Goal: Task Accomplishment & Management: Use online tool/utility

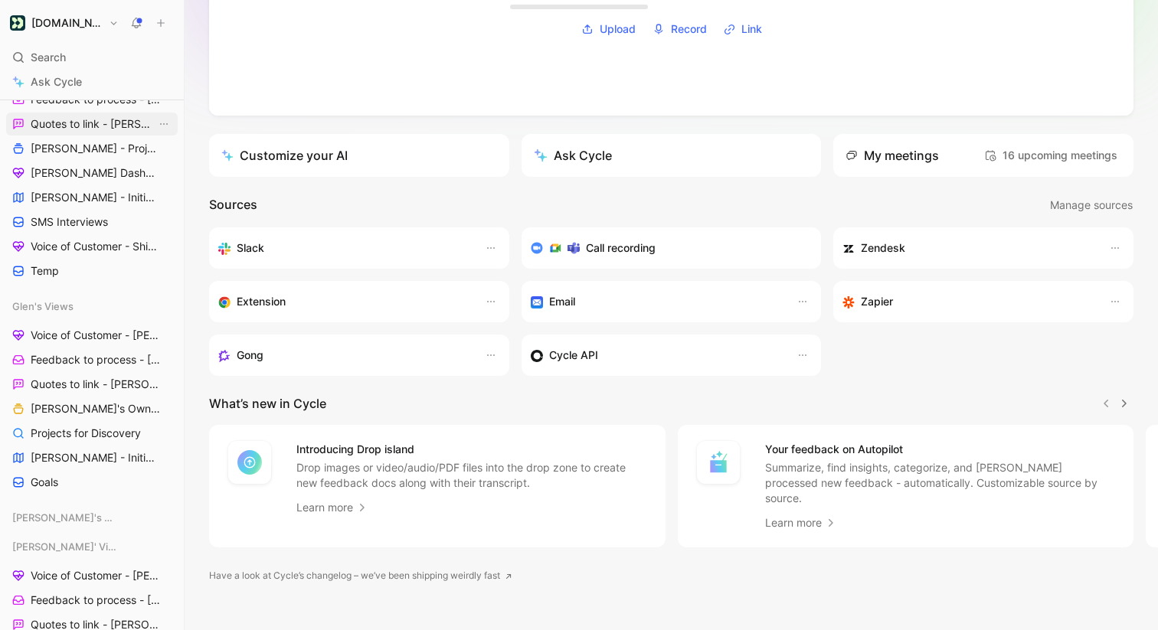
scroll to position [559, 0]
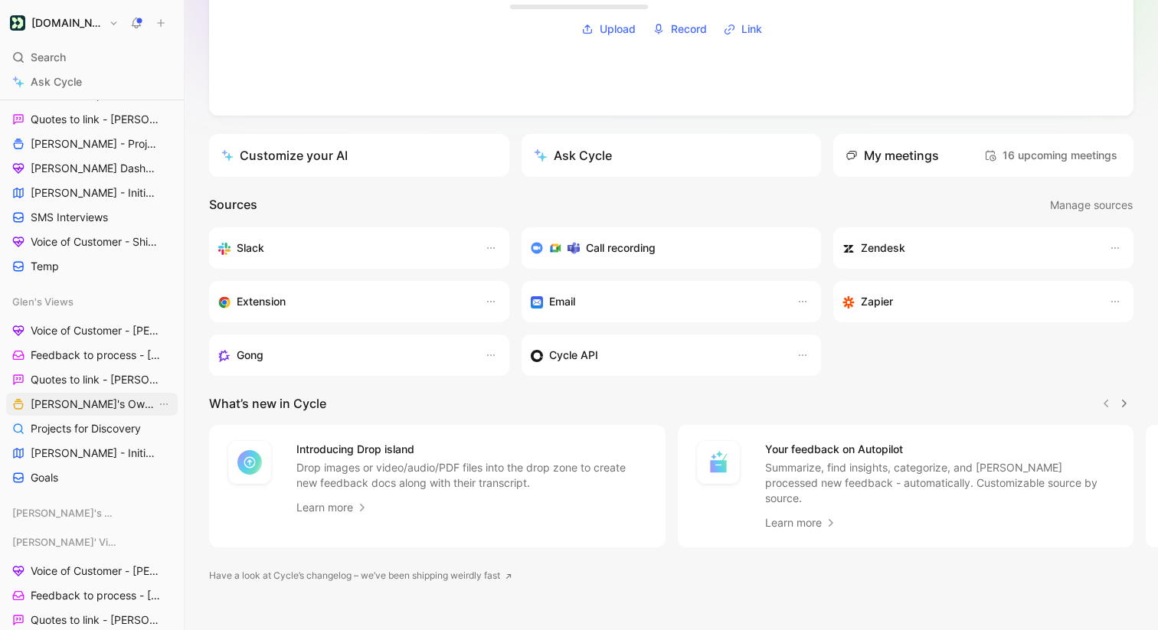
click at [90, 403] on span "[PERSON_NAME]'s Owned Projects" at bounding box center [94, 404] width 126 height 15
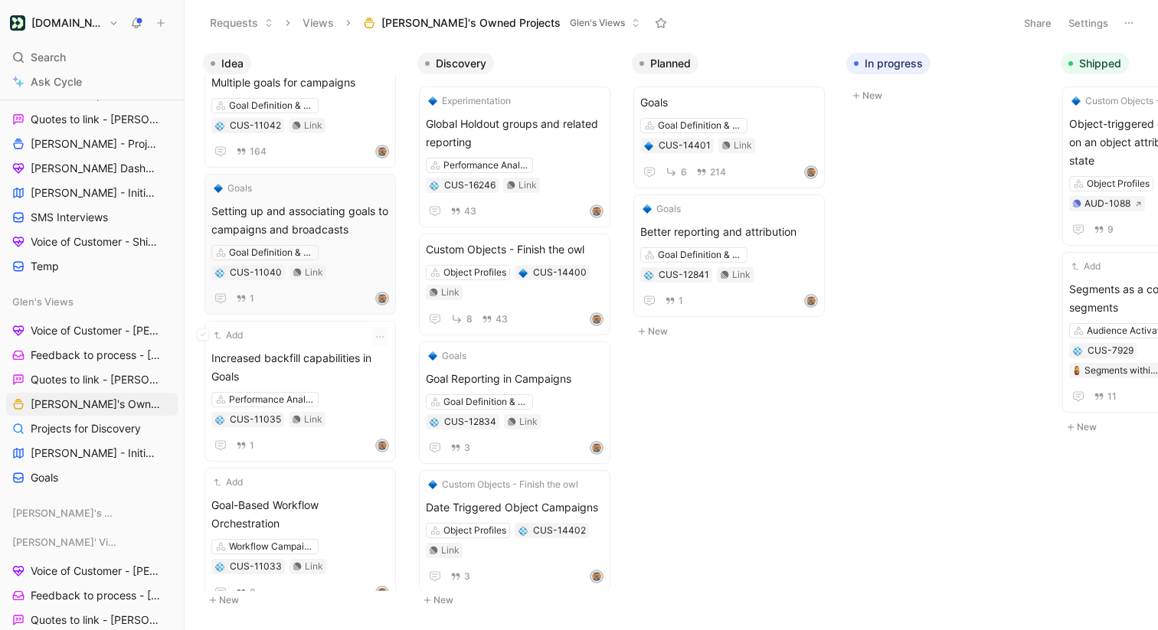
scroll to position [334, 0]
click at [309, 216] on span "Setting up and associating goals to campaigns and broadcasts" at bounding box center [300, 222] width 178 height 37
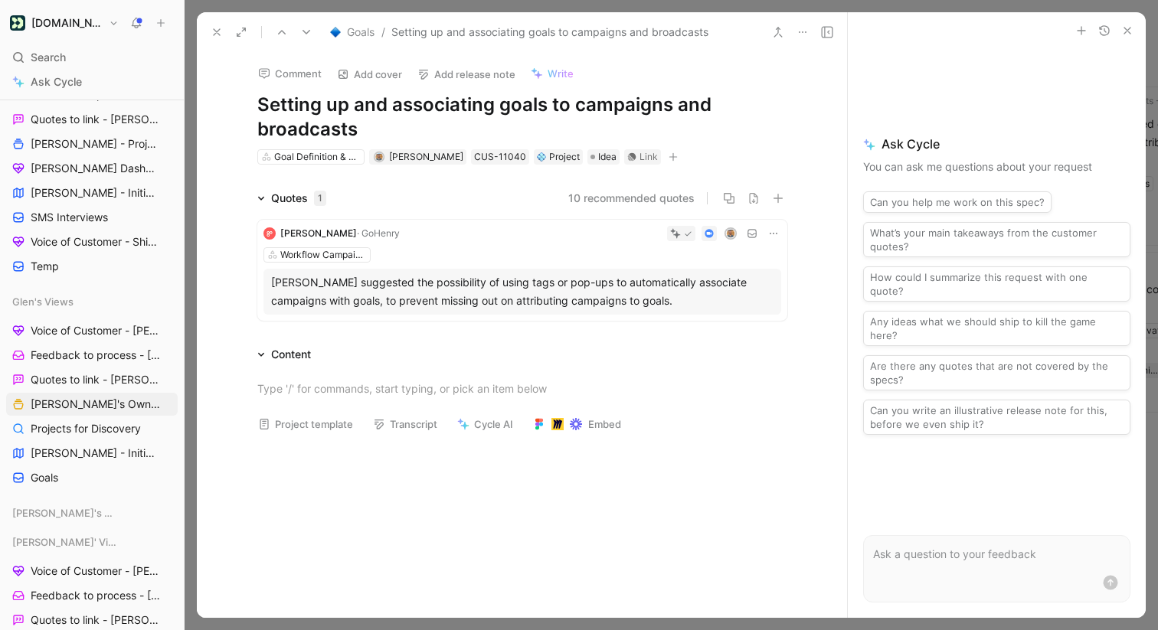
click at [212, 25] on button at bounding box center [216, 31] width 21 height 21
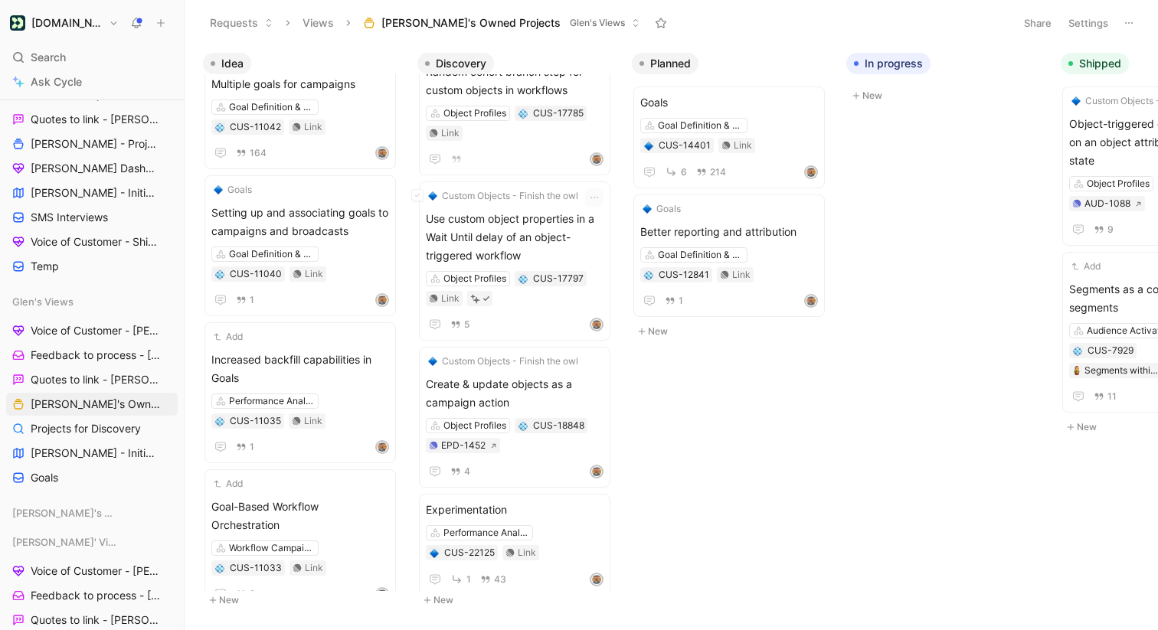
scroll to position [1013, 0]
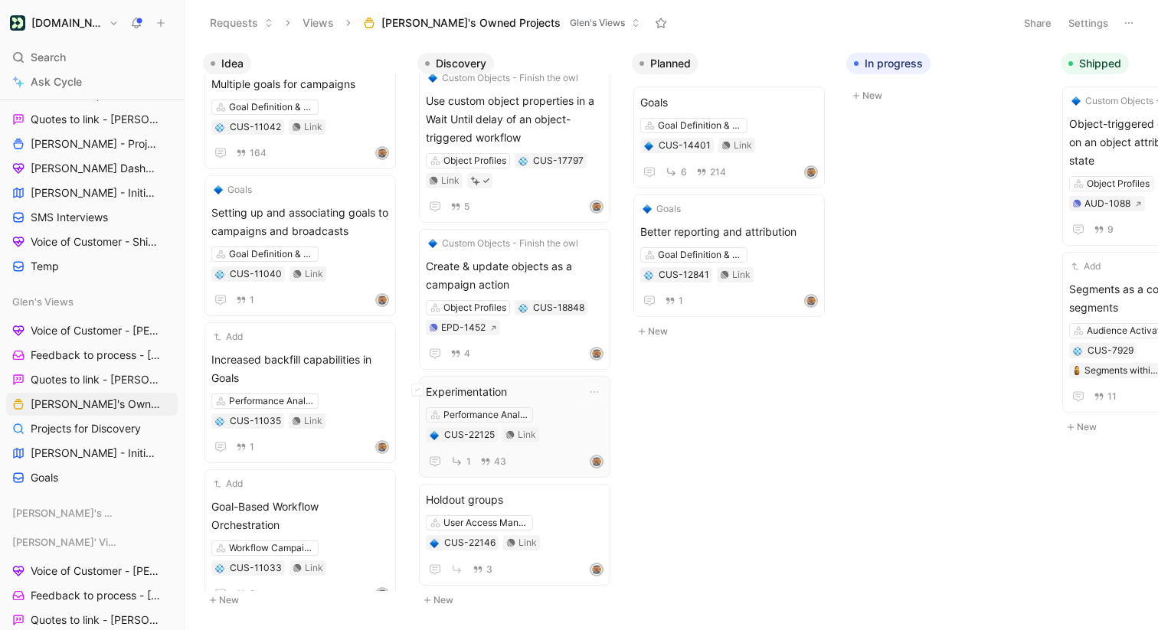
click at [522, 438] on div "Performance Analysis CUS-22125 Link" at bounding box center [515, 424] width 178 height 35
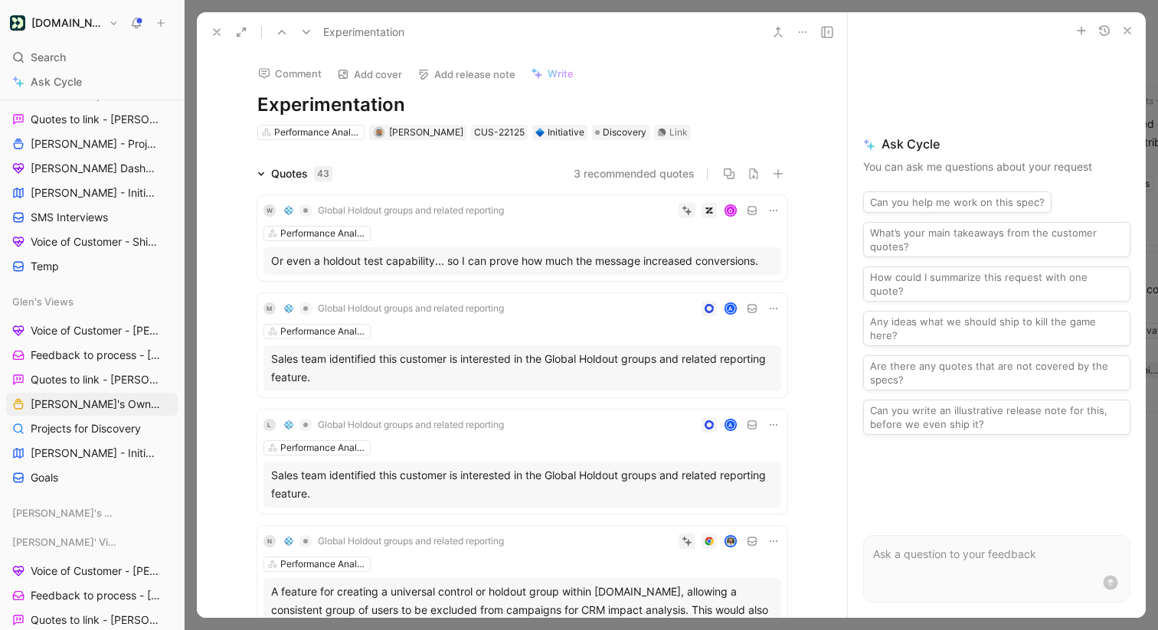
click at [217, 36] on icon at bounding box center [217, 32] width 12 height 12
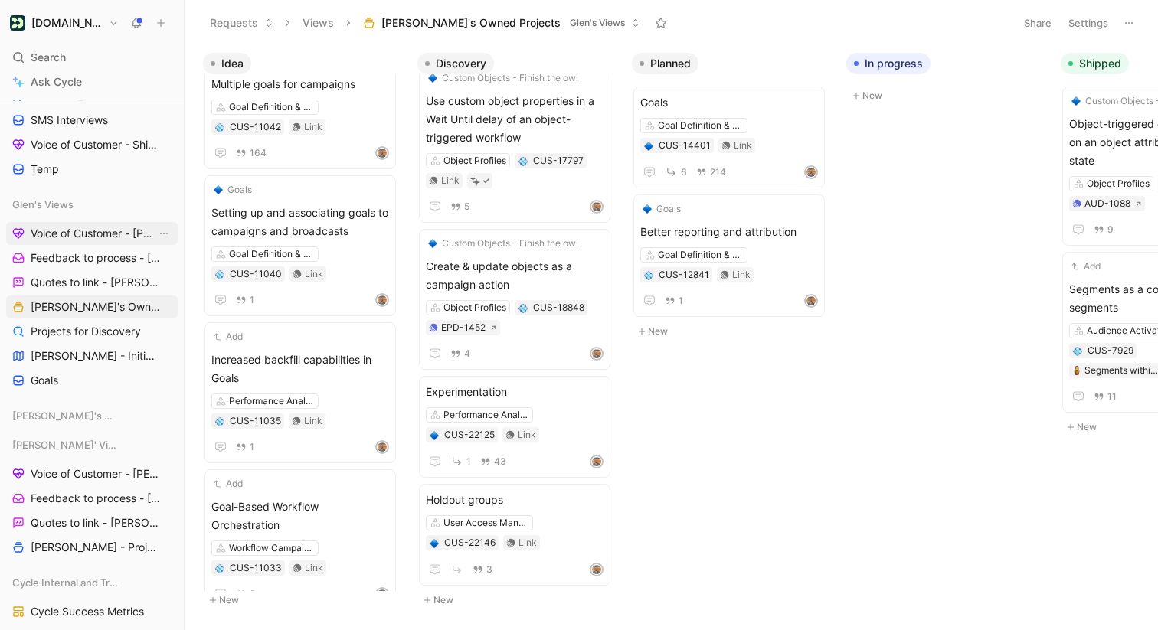
scroll to position [659, 0]
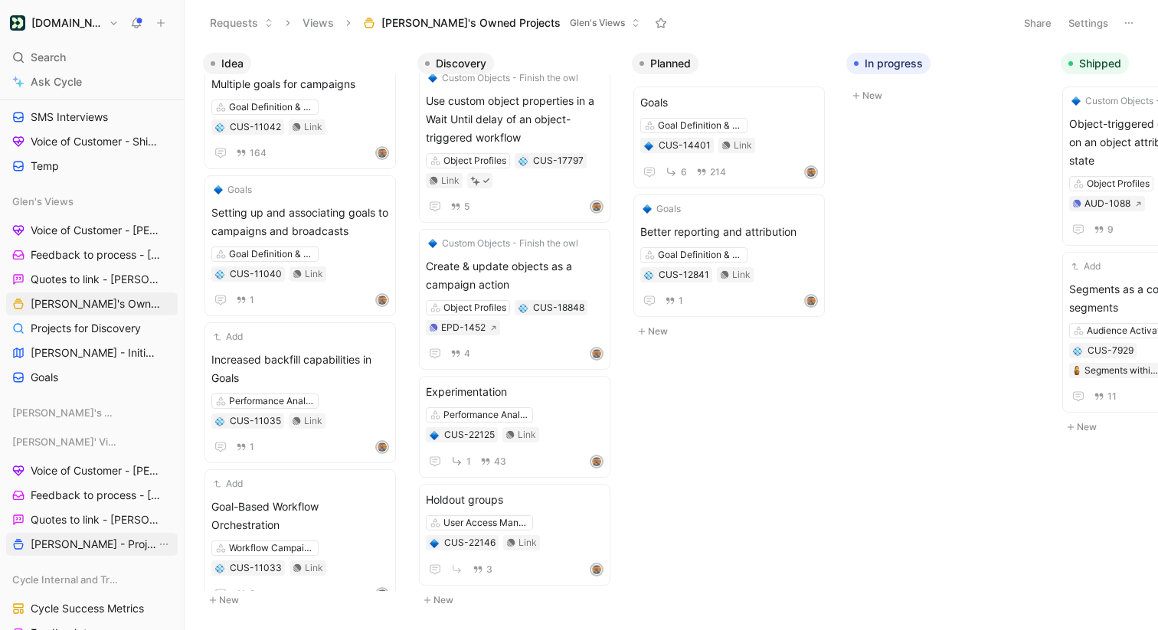
click at [90, 540] on span "[PERSON_NAME] - Projects" at bounding box center [94, 544] width 126 height 15
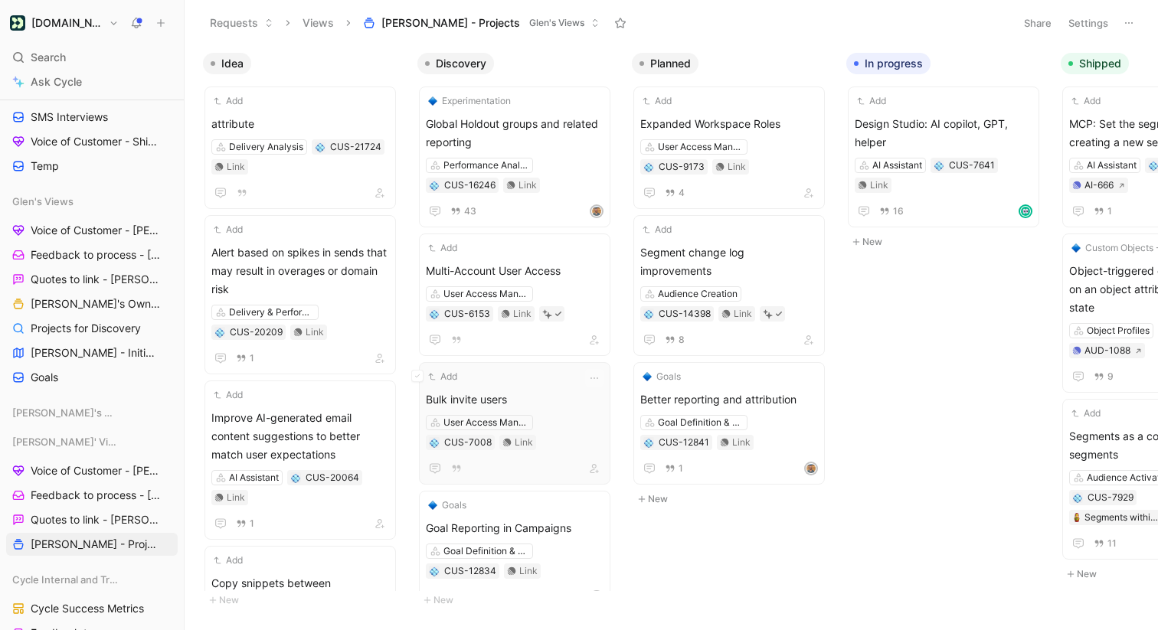
scroll to position [0, 24]
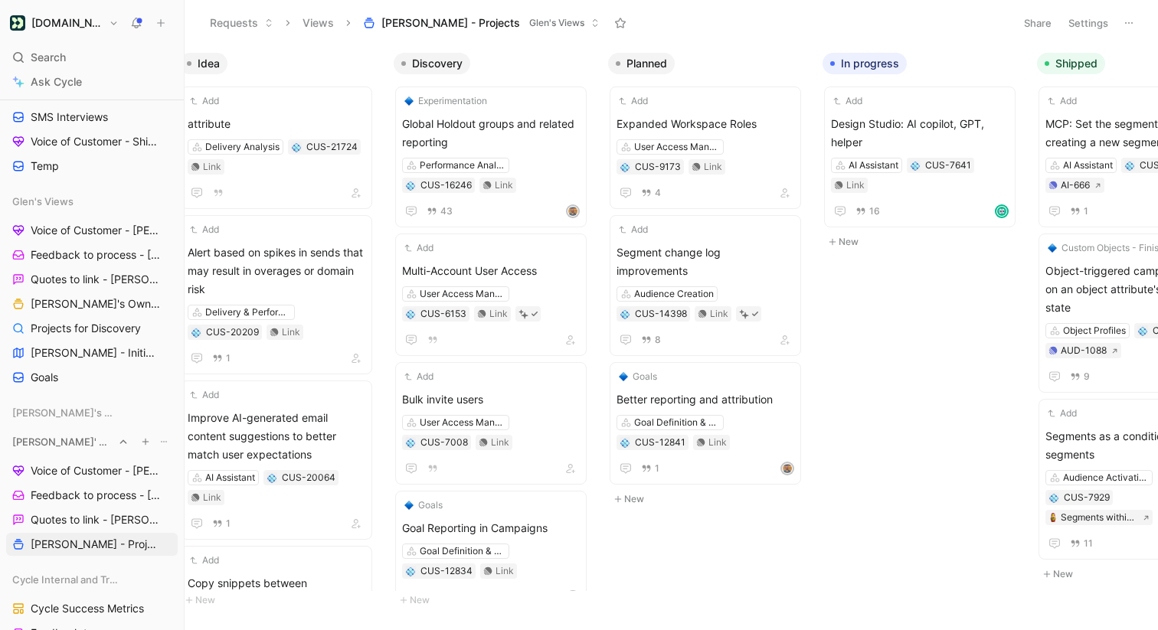
click at [145, 440] on use "button" at bounding box center [145, 442] width 6 height 6
click at [273, 485] on div "Create view" at bounding box center [334, 493] width 176 height 25
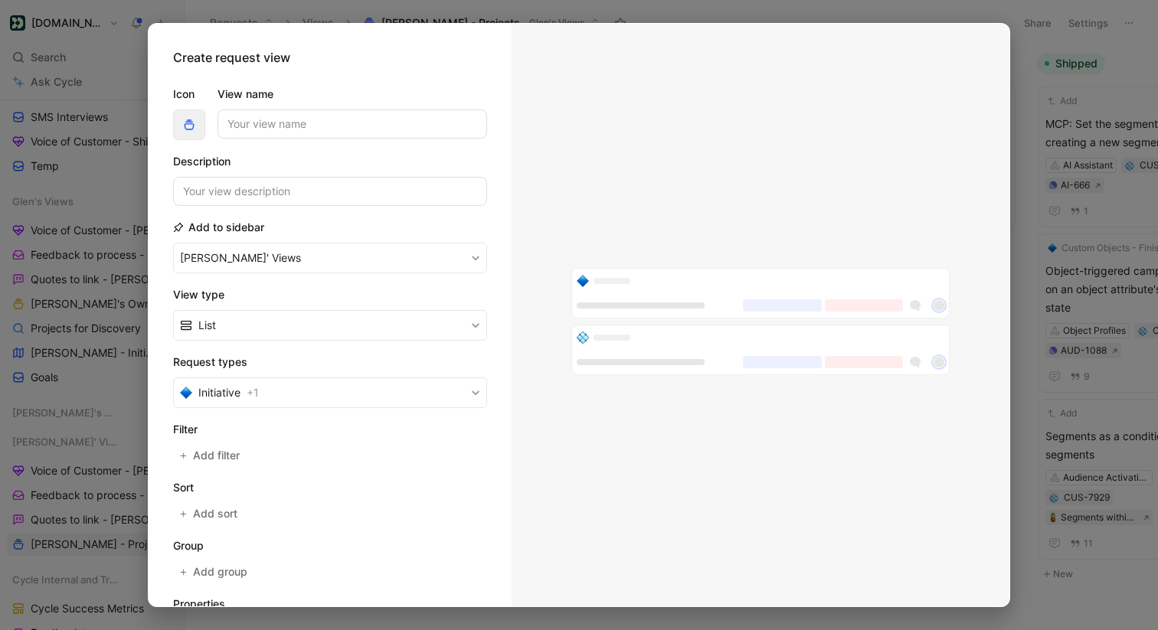
click at [193, 130] on icon "button" at bounding box center [189, 125] width 12 height 12
click at [279, 121] on input "View name" at bounding box center [352, 124] width 270 height 29
click at [238, 208] on form "Icon View name Q4 Planning Description Add to sidebar [PERSON_NAME]' Views View…" at bounding box center [330, 391] width 314 height 636
click at [247, 194] on input at bounding box center [330, 191] width 314 height 29
click at [315, 131] on input "Q4 Planning" at bounding box center [352, 124] width 270 height 29
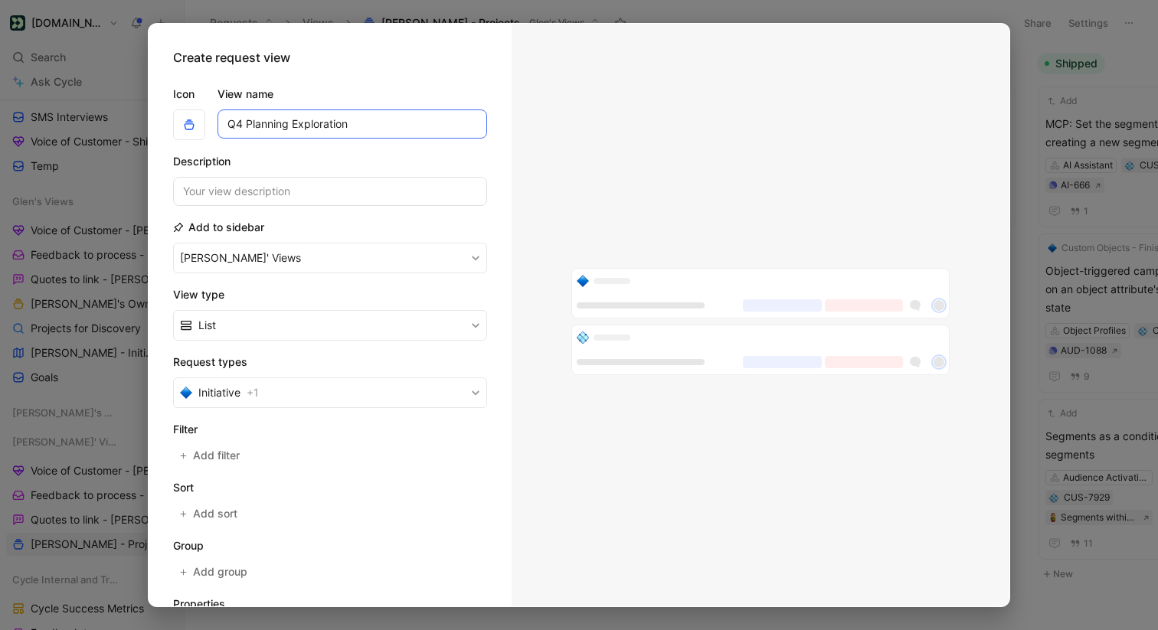
type input "Q4 Planning Exploration"
click at [247, 185] on input at bounding box center [330, 191] width 314 height 29
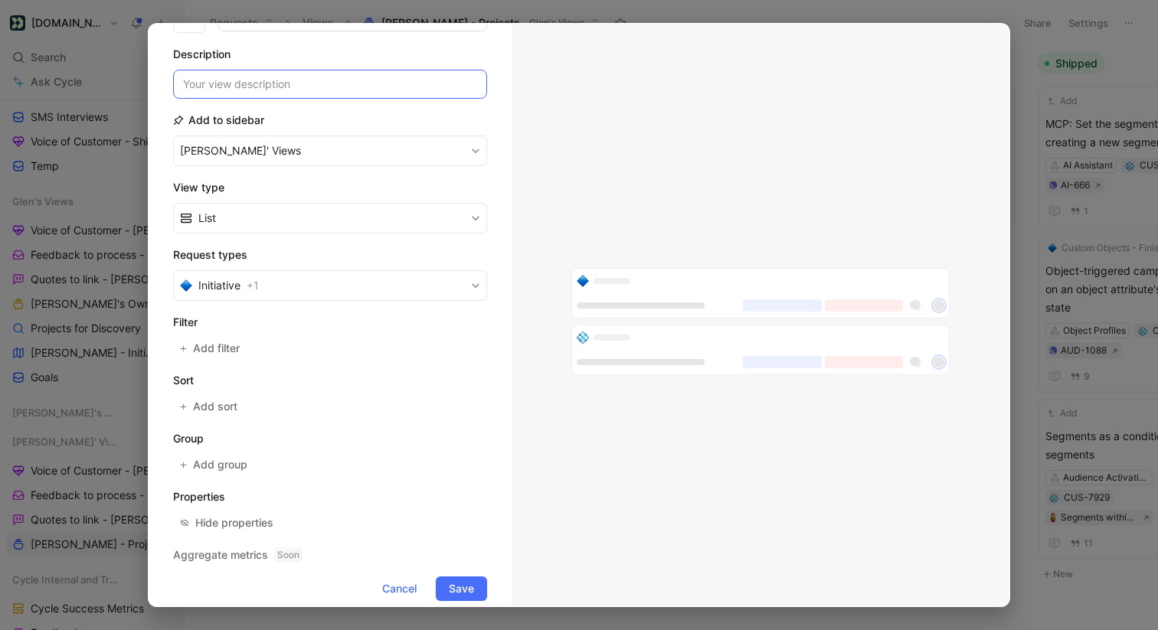
scroll to position [108, 0]
click at [281, 280] on button "Initiative + 1" at bounding box center [330, 285] width 314 height 31
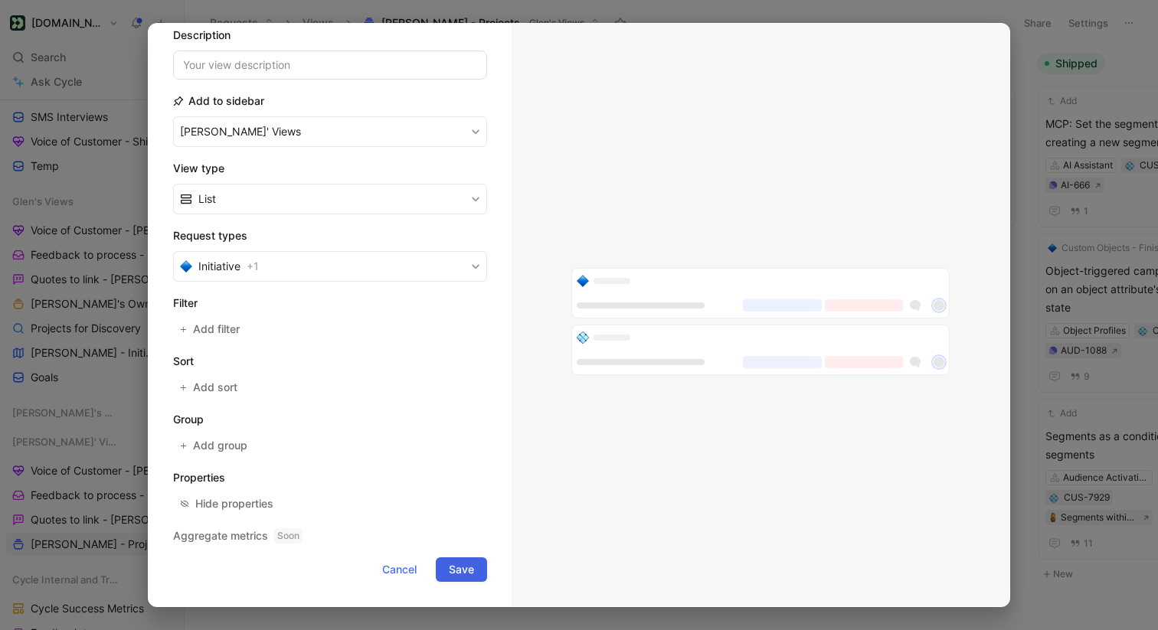
click at [464, 569] on span "Save" at bounding box center [461, 570] width 25 height 18
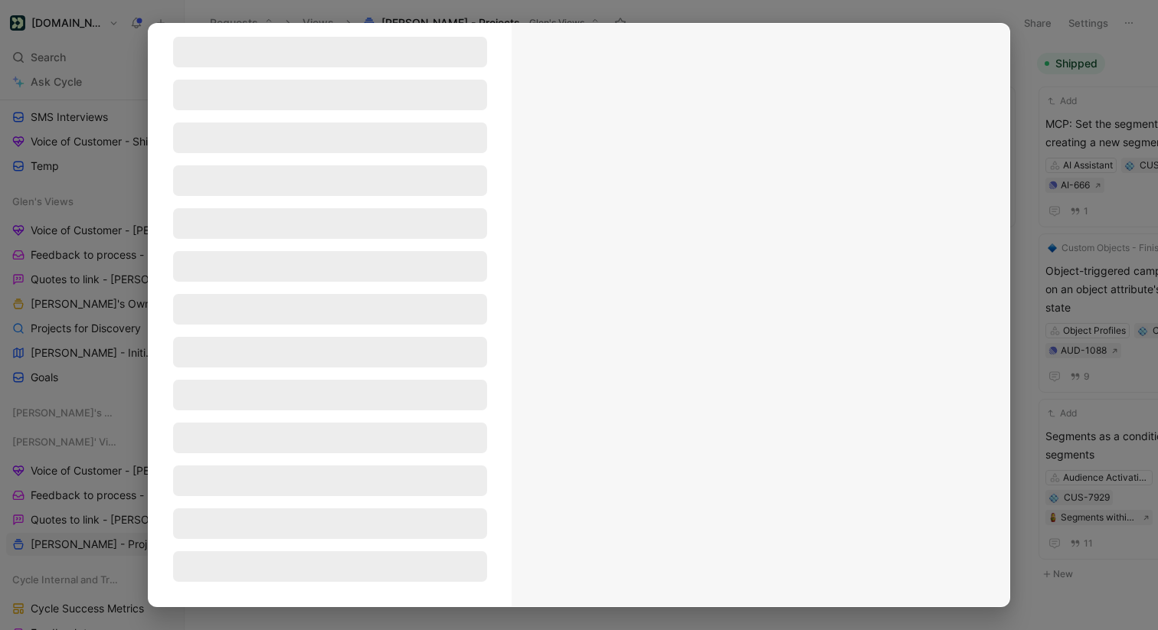
scroll to position [48, 0]
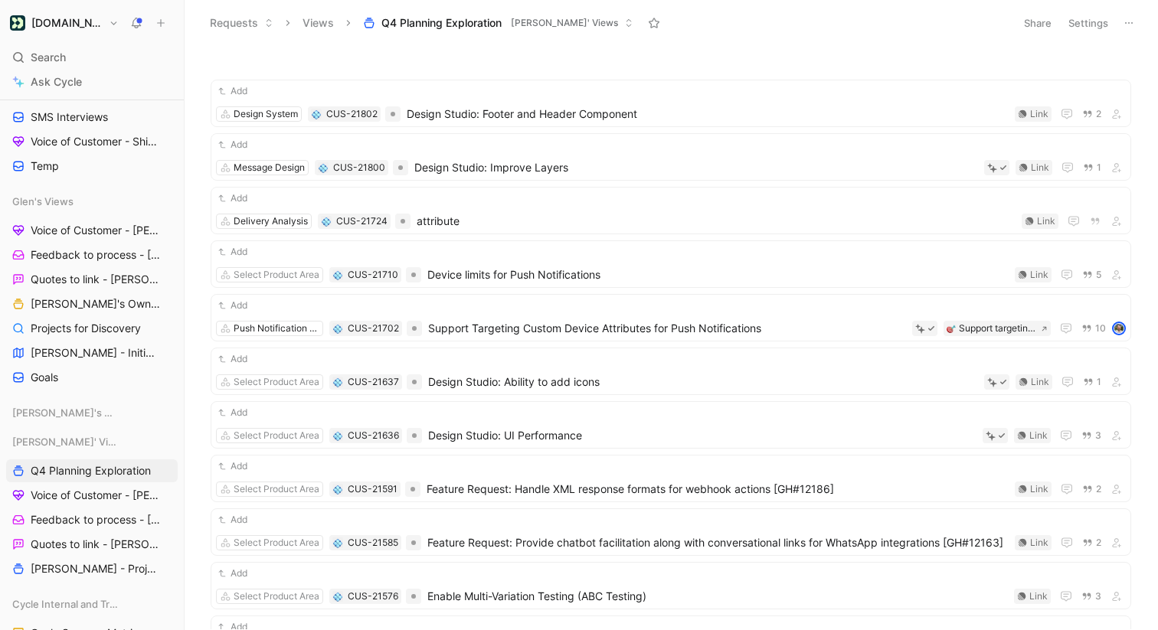
click at [445, 21] on span "Q4 Planning Exploration" at bounding box center [441, 22] width 120 height 15
click at [78, 349] on span "[PERSON_NAME] - Initiatives" at bounding box center [94, 352] width 126 height 15
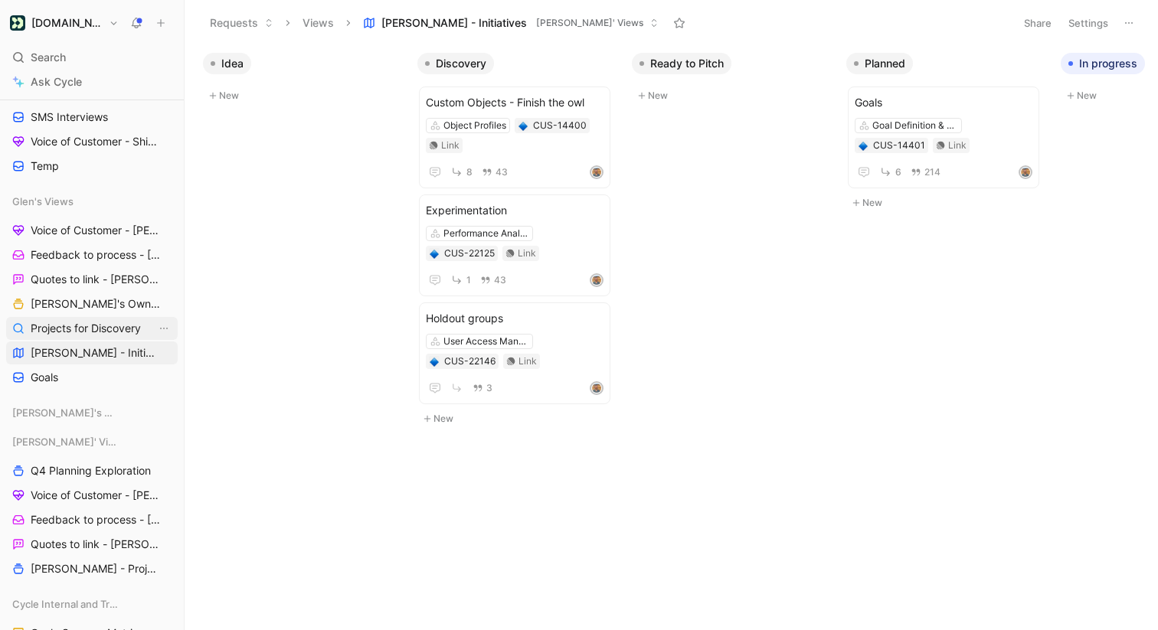
click at [86, 320] on link "Projects for Discovery" at bounding box center [92, 328] width 172 height 23
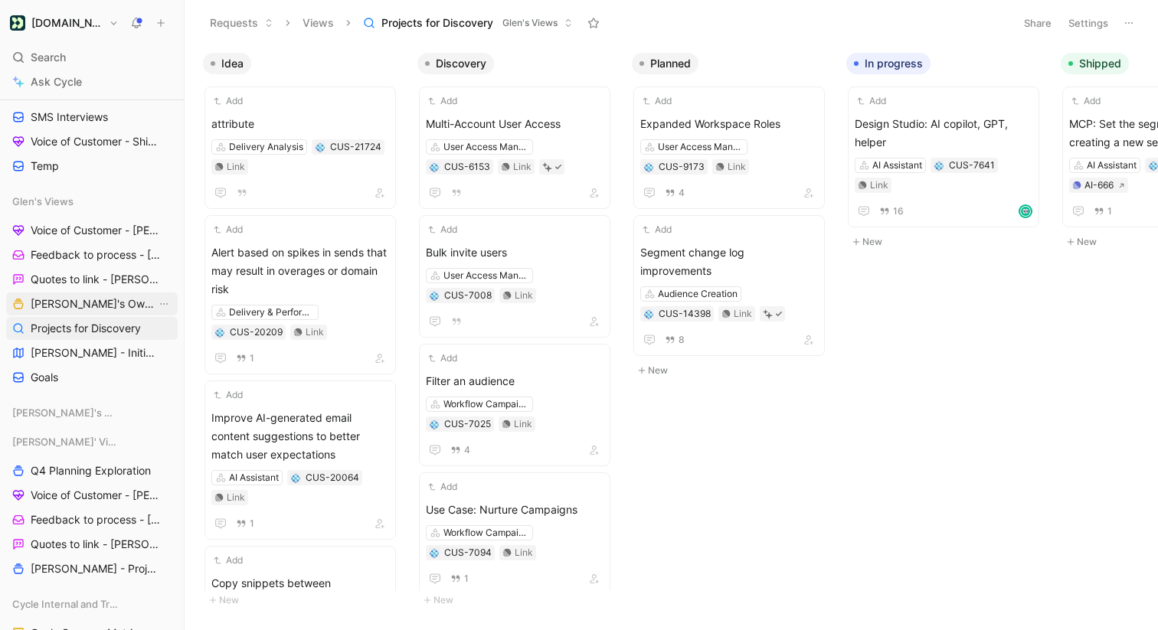
click at [90, 296] on span "[PERSON_NAME]'s Owned Projects" at bounding box center [94, 303] width 126 height 15
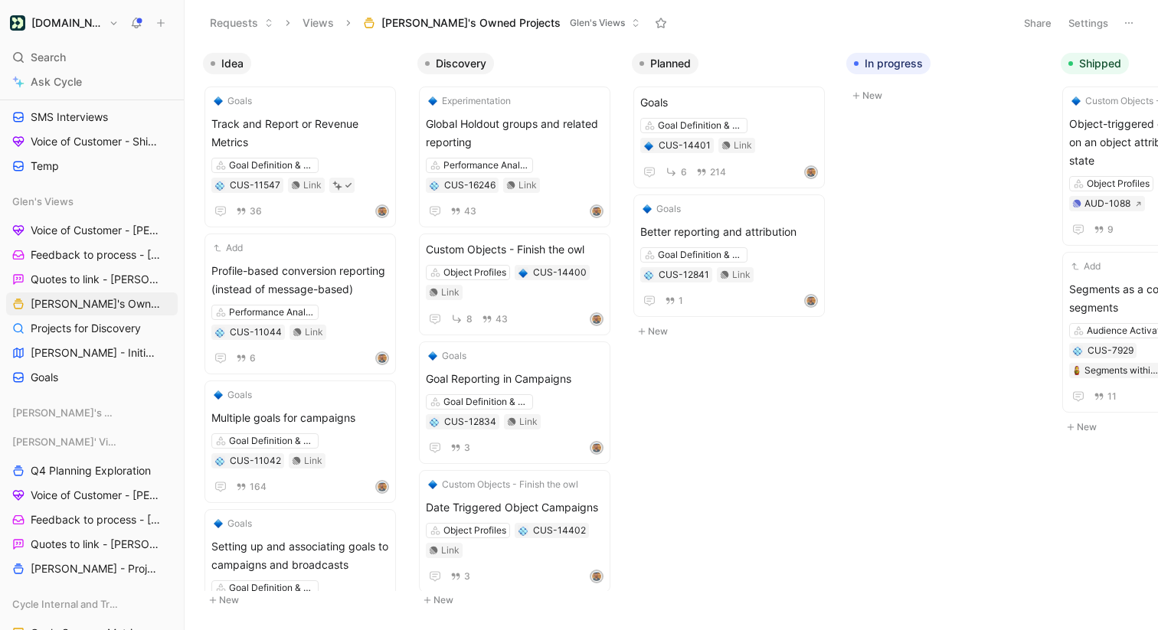
click at [464, 31] on button "[PERSON_NAME]'s Owned Projects [PERSON_NAME]'s Views" at bounding box center [501, 22] width 291 height 23
click at [1081, 21] on button "Settings" at bounding box center [1088, 22] width 54 height 21
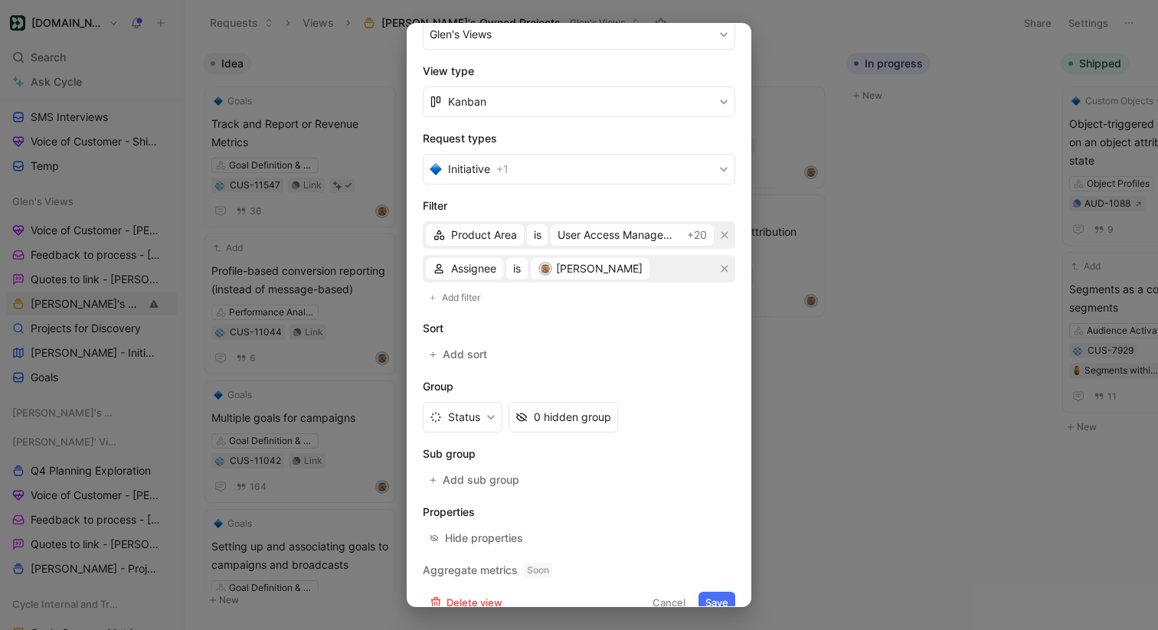
scroll to position [231, 0]
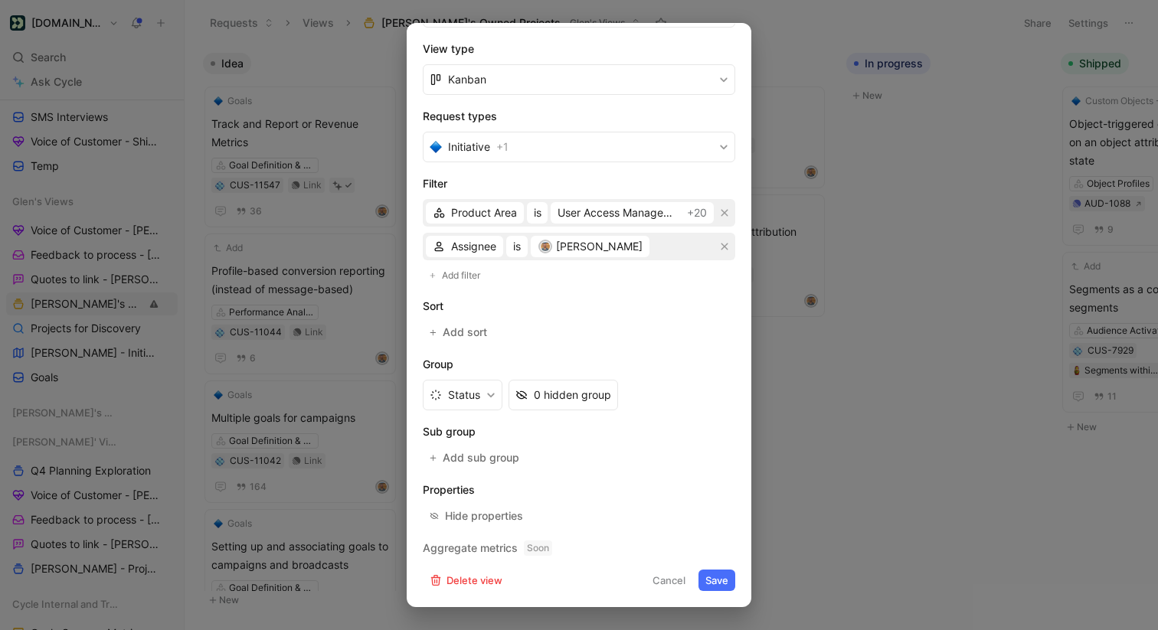
click at [824, 149] on div at bounding box center [579, 315] width 1158 height 630
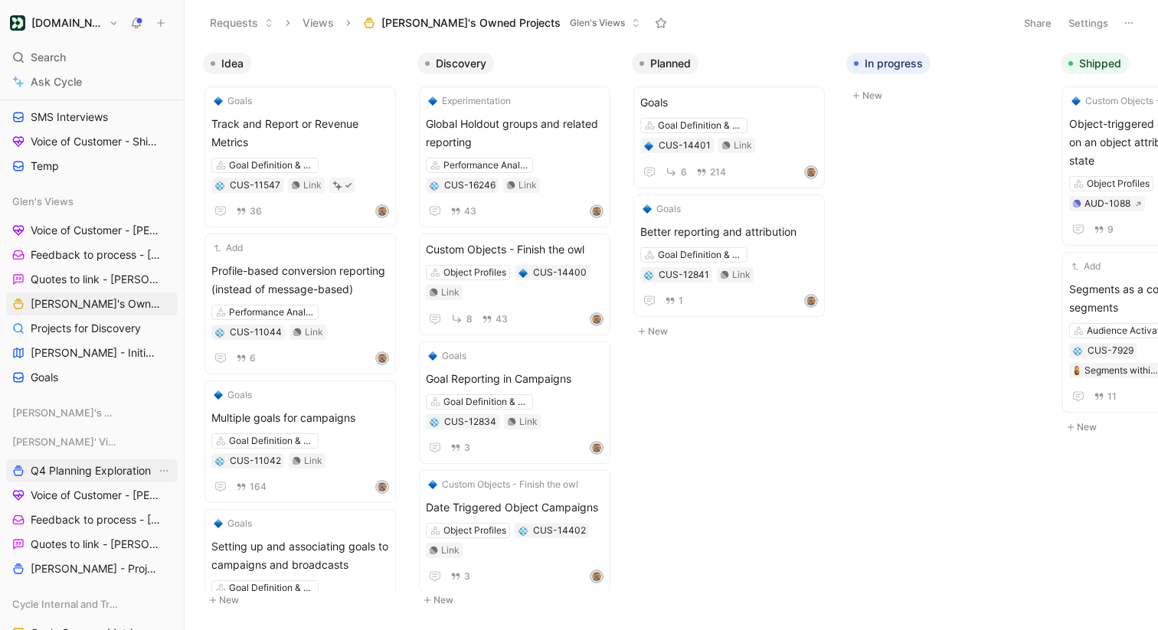
click at [67, 469] on span "Q4 Planning Exploration" at bounding box center [91, 470] width 120 height 15
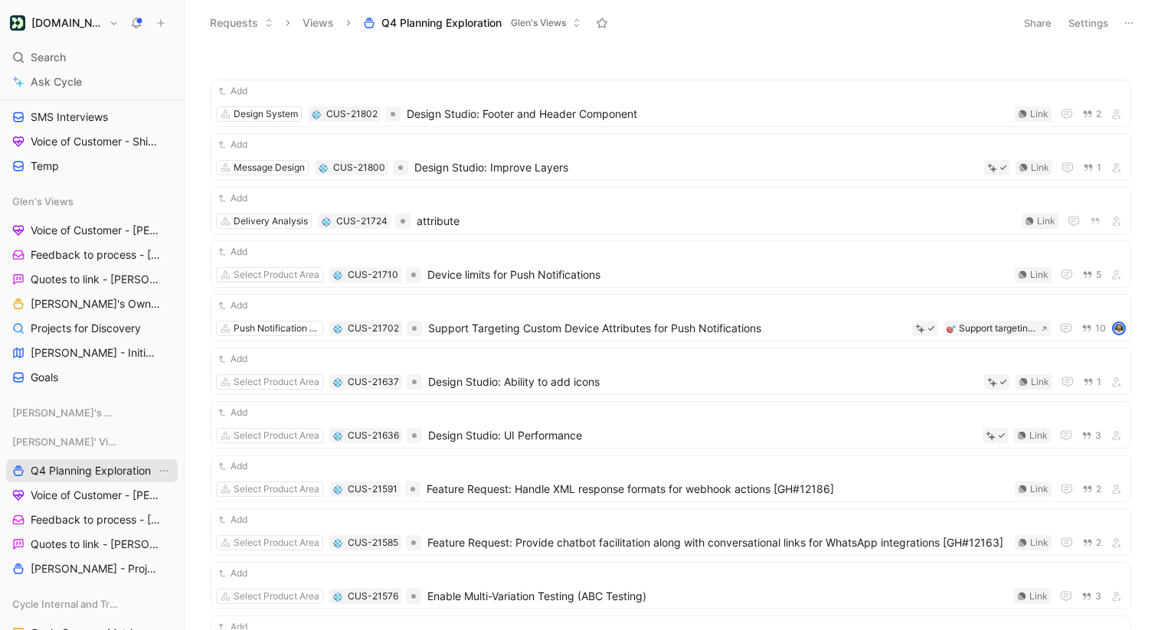
click at [113, 471] on span "Q4 Planning Exploration" at bounding box center [91, 470] width 120 height 15
click at [508, 27] on button "Q4 Planning Exploration [PERSON_NAME]'s Views" at bounding box center [472, 22] width 232 height 23
click at [100, 479] on link "Q4 Planning Exploration" at bounding box center [92, 470] width 172 height 23
click at [1074, 6] on header "Requests Views Q4 Planning Exploration Glen's Views Share Settings" at bounding box center [671, 23] width 973 height 46
click at [1074, 16] on button "Settings" at bounding box center [1088, 22] width 54 height 21
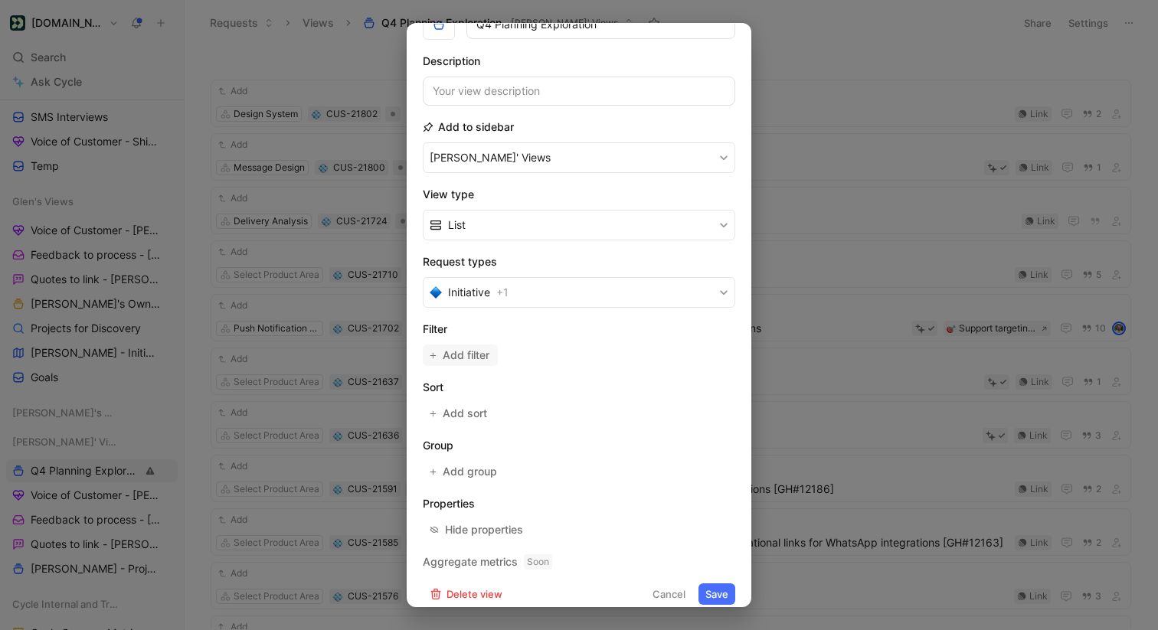
scroll to position [99, 0]
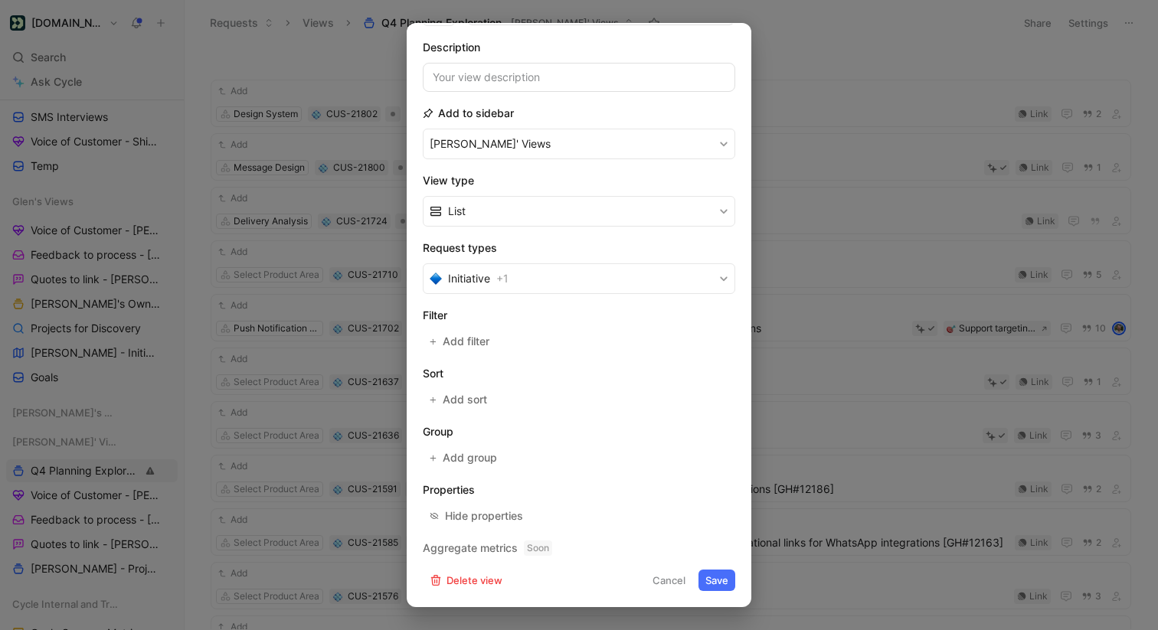
click at [473, 355] on form "Icon Name Q4 Planning Exploration Description Add to sidebar [PERSON_NAME]' Vie…" at bounding box center [579, 281] width 312 height 620
click at [476, 343] on span "Add filter" at bounding box center [467, 341] width 48 height 18
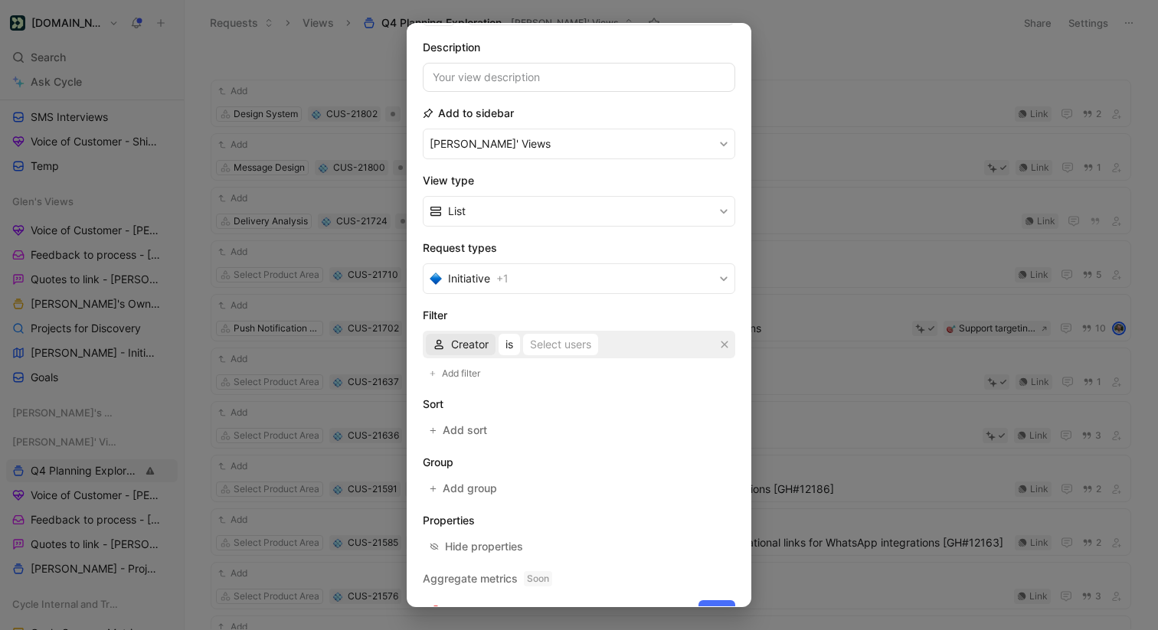
click at [455, 353] on span "Creator" at bounding box center [470, 344] width 38 height 18
click at [487, 438] on span "Assignee" at bounding box center [473, 444] width 45 height 13
click at [575, 339] on div "Select users" at bounding box center [568, 344] width 61 height 18
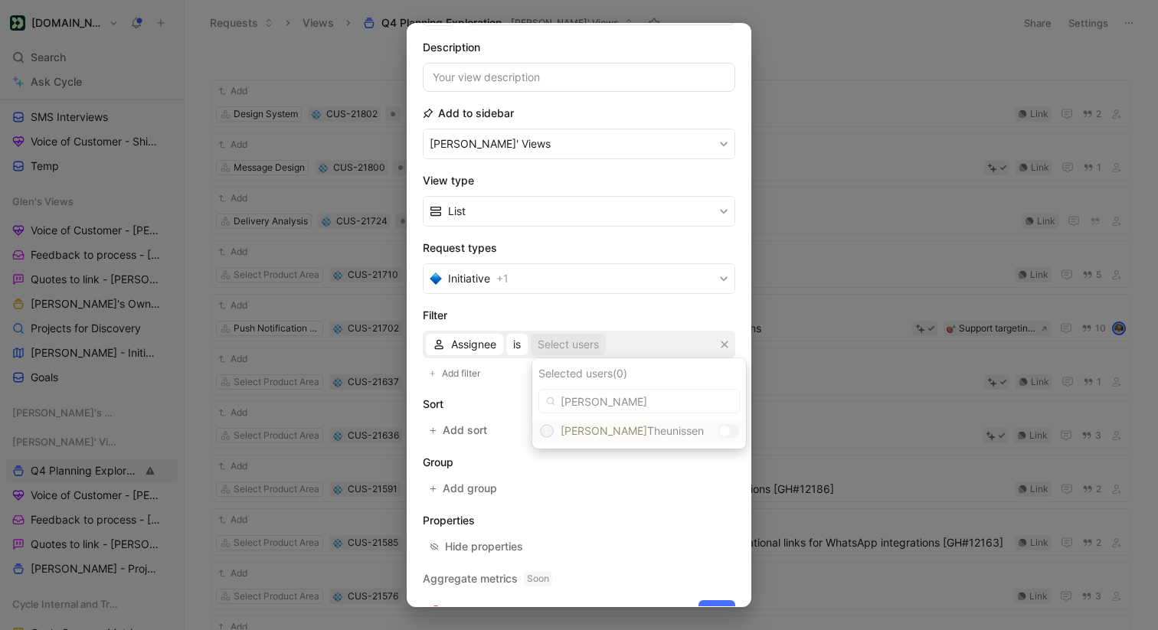
type input "[PERSON_NAME]"
click at [647, 435] on span "Theunissen" at bounding box center [675, 430] width 57 height 13
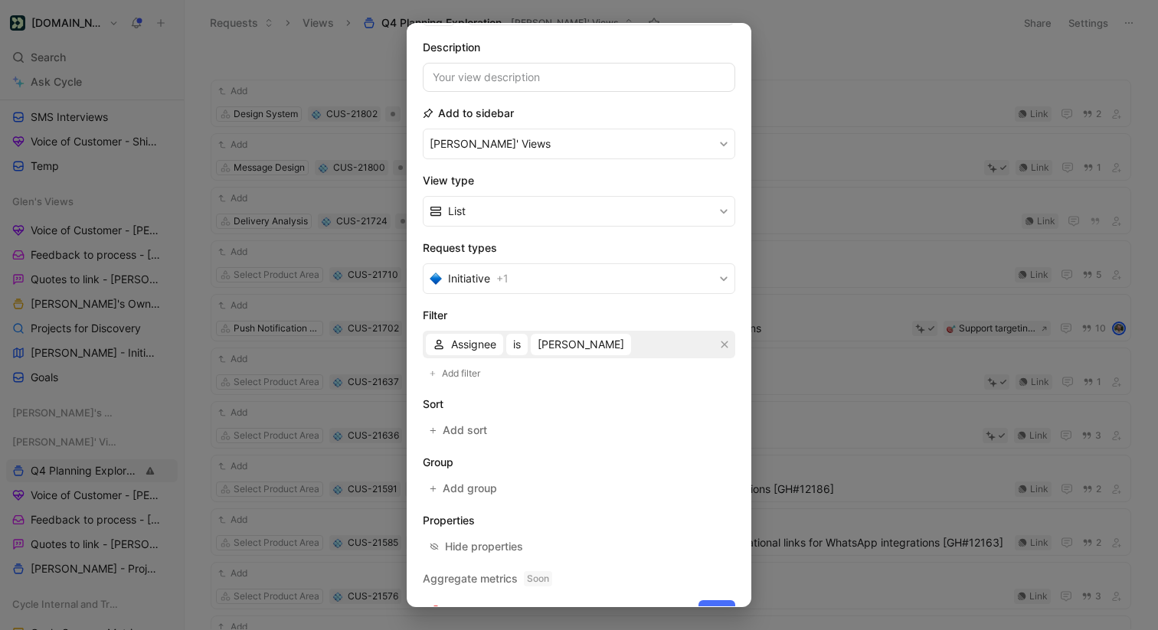
scroll to position [129, 0]
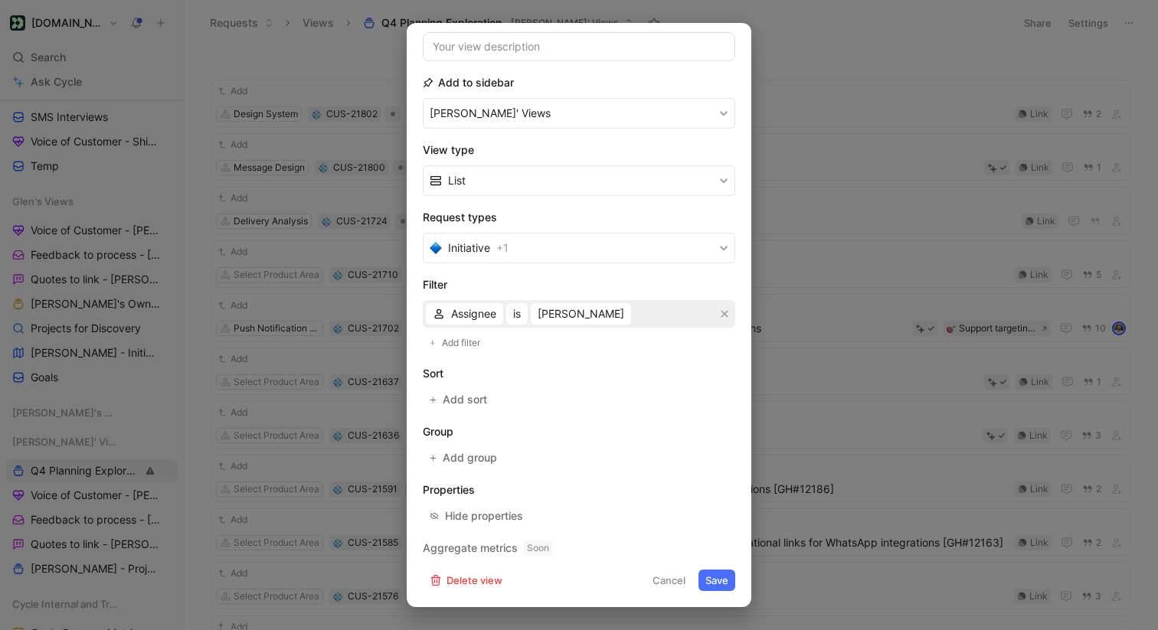
click at [711, 575] on button "Save" at bounding box center [716, 580] width 37 height 21
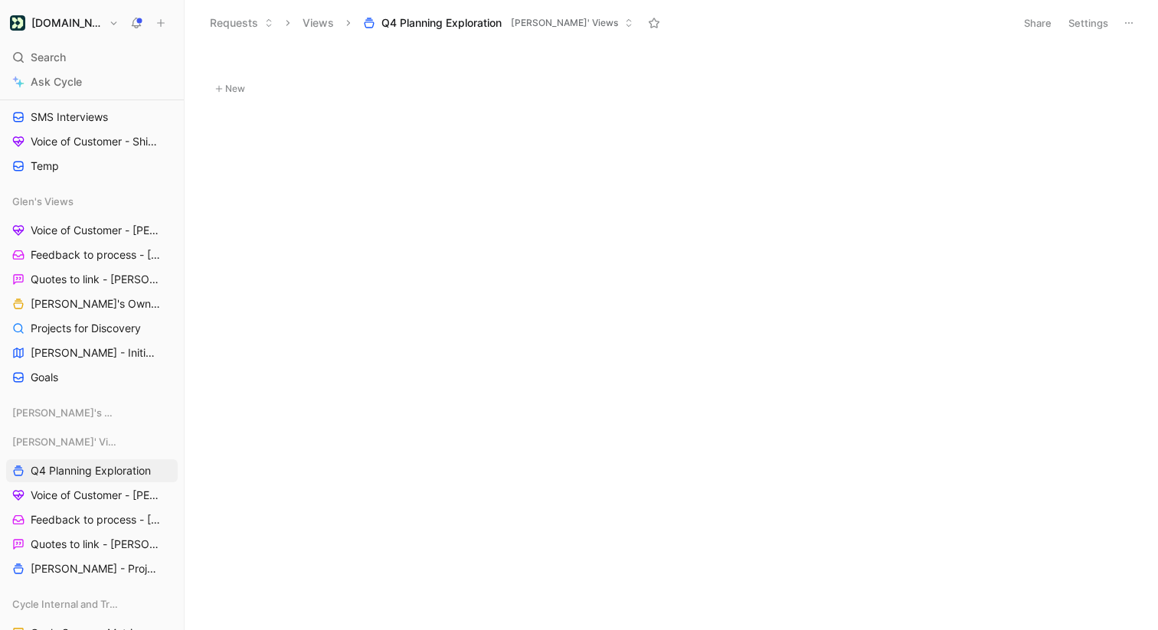
click at [247, 92] on button "New" at bounding box center [671, 89] width 924 height 18
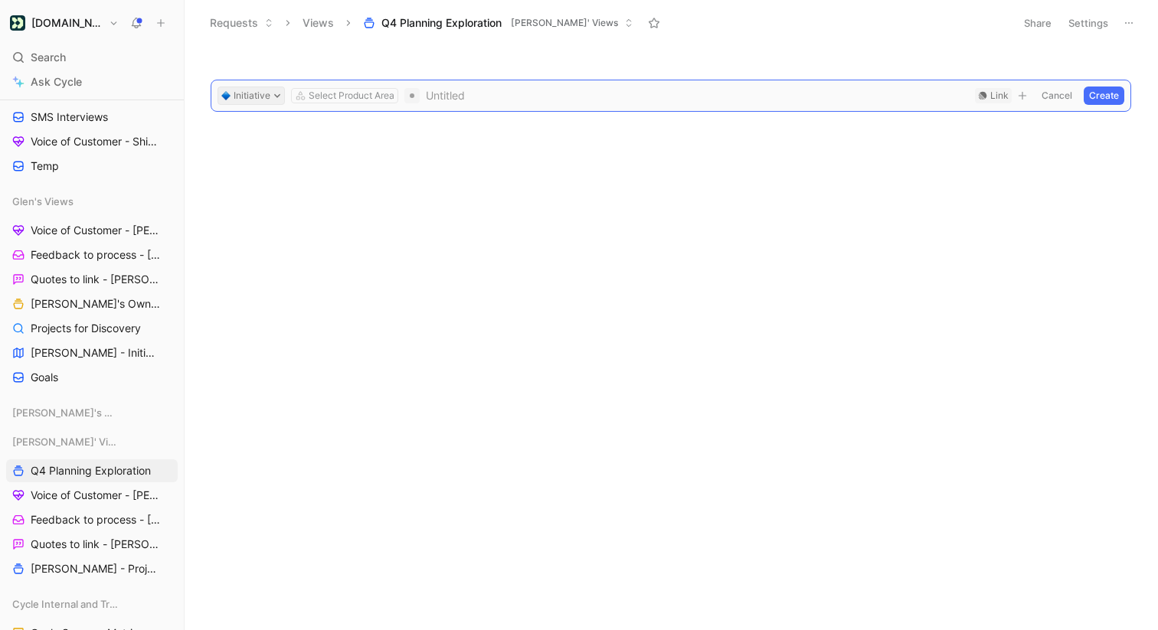
click at [246, 99] on button "Initiative" at bounding box center [250, 96] width 67 height 18
click at [430, 87] on span at bounding box center [697, 96] width 543 height 18
click at [273, 94] on icon at bounding box center [277, 96] width 8 height 8
click at [260, 176] on div "Project" at bounding box center [284, 179] width 181 height 18
click at [462, 96] on span at bounding box center [694, 96] width 549 height 18
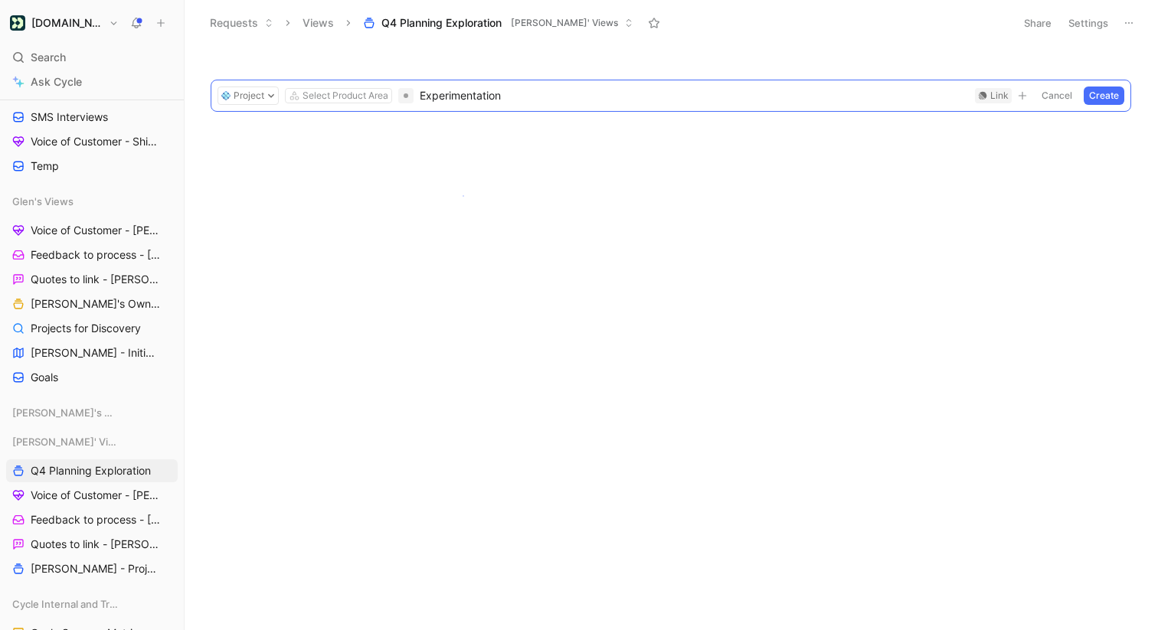
click at [463, 195] on body "[DOMAIN_NAME] Search ⌘ K Ask Cycle Workspace Home G then H Feedback G then F Re…" at bounding box center [579, 315] width 1158 height 630
click at [332, 102] on div "Select Product Area" at bounding box center [345, 95] width 86 height 15
type input "e"
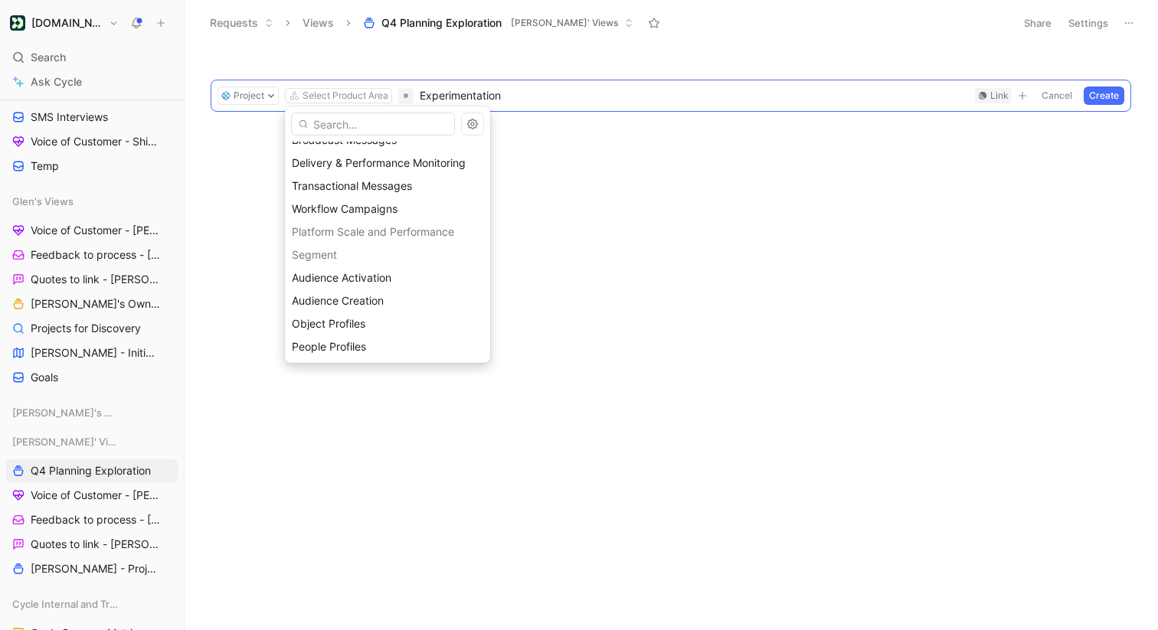
scroll to position [1119, 0]
click at [428, 208] on div "Workflow Campaigns" at bounding box center [387, 206] width 191 height 18
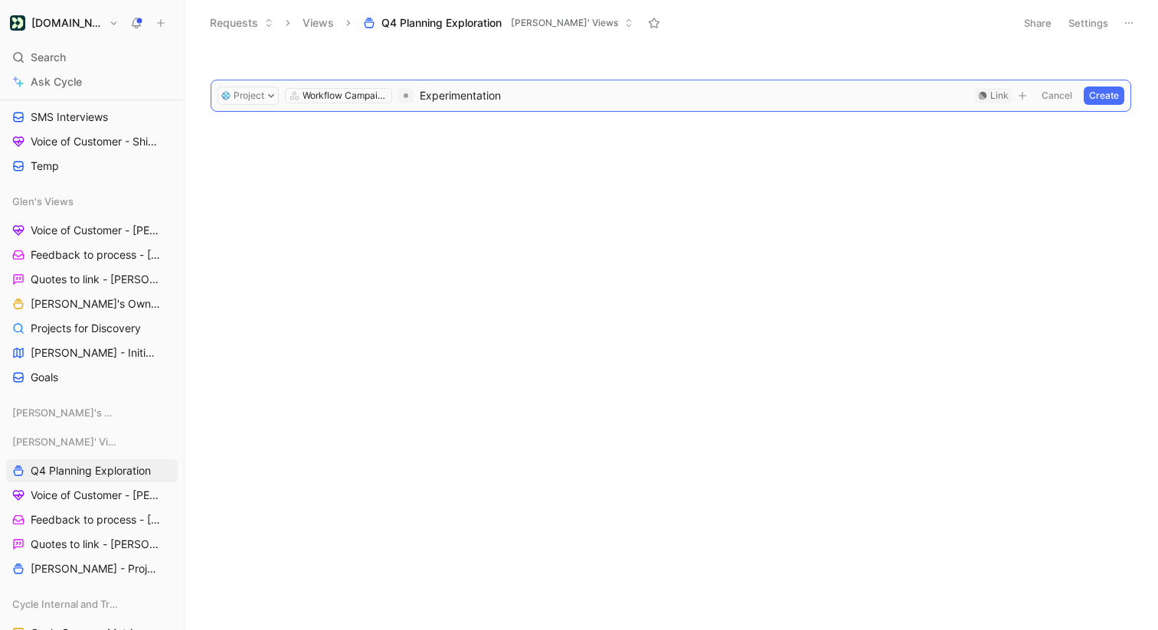
click at [1100, 90] on button "Create" at bounding box center [1104, 96] width 41 height 18
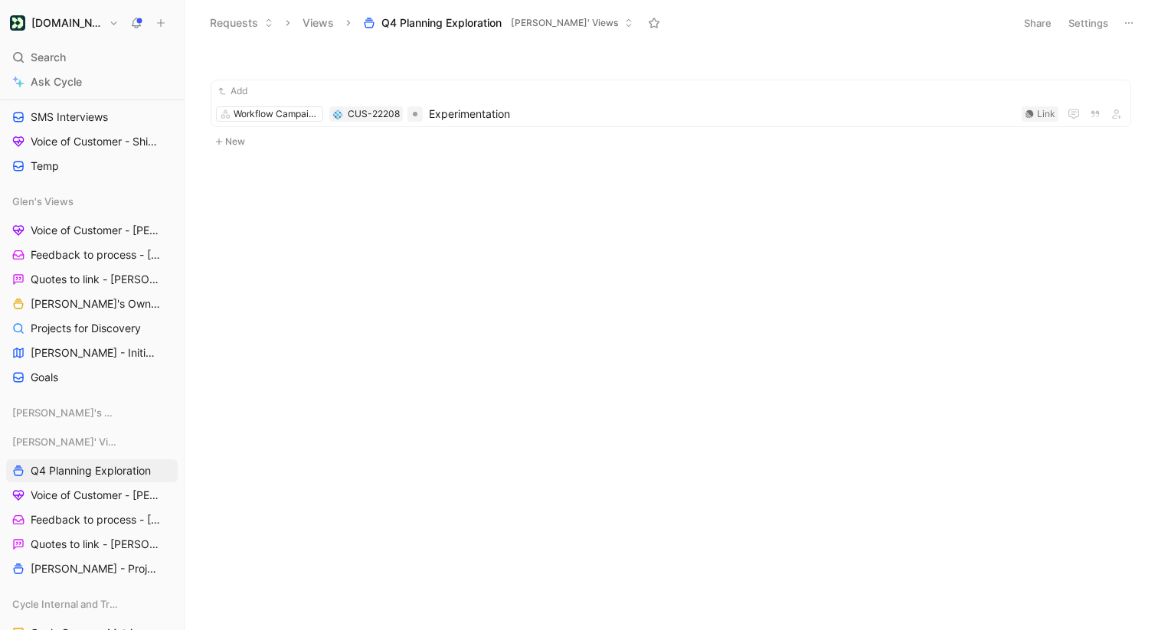
click at [562, 28] on span "[PERSON_NAME]' Views" at bounding box center [564, 22] width 107 height 15
click at [1081, 20] on button "Settings" at bounding box center [1088, 22] width 54 height 21
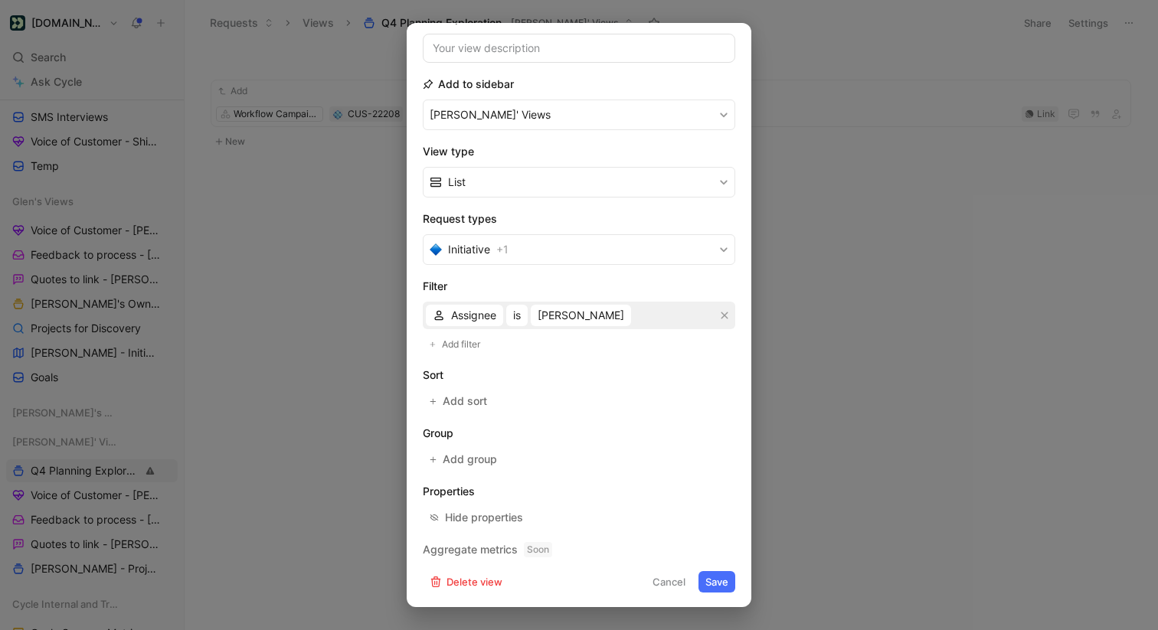
scroll to position [129, 0]
click at [513, 176] on button "List" at bounding box center [579, 180] width 312 height 31
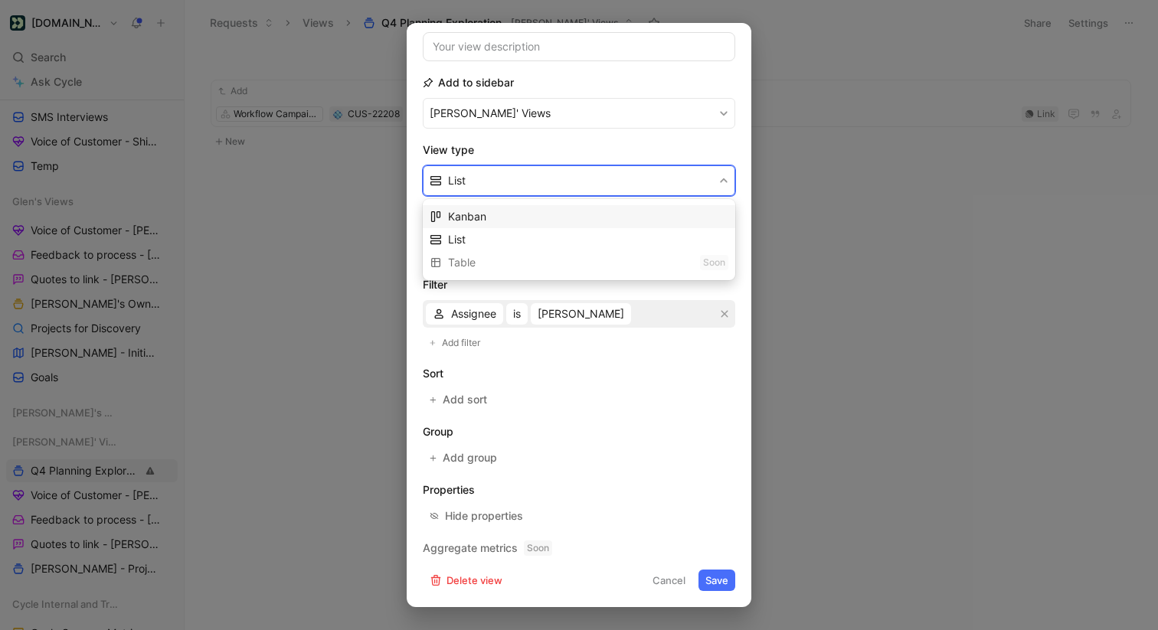
click at [490, 220] on div "Kanban" at bounding box center [588, 217] width 280 height 18
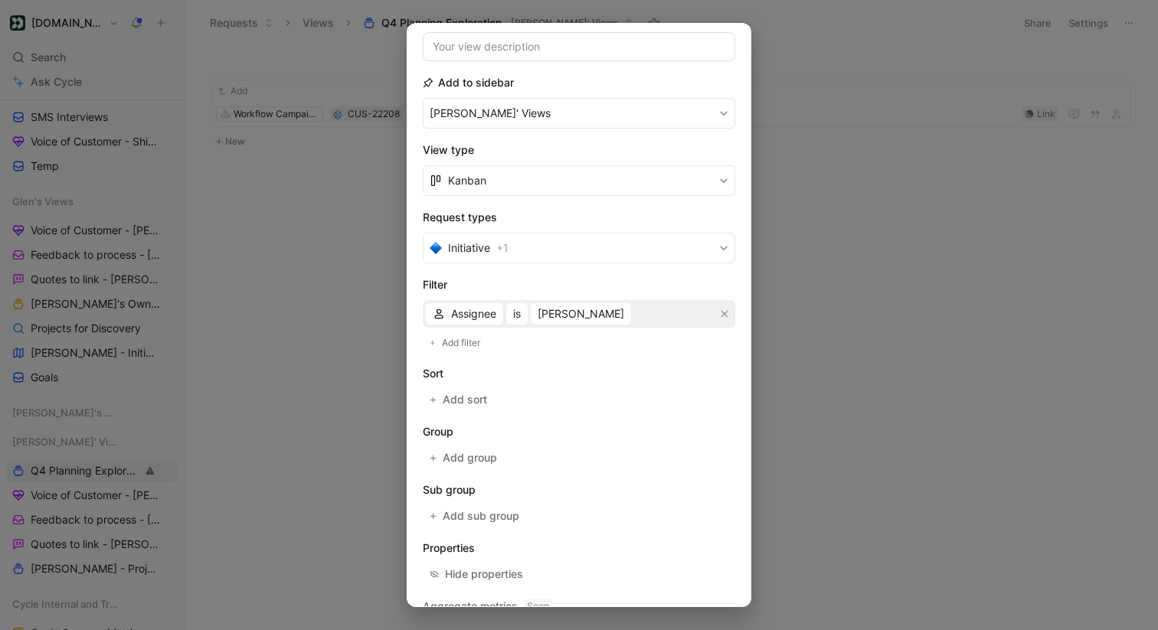
scroll to position [188, 0]
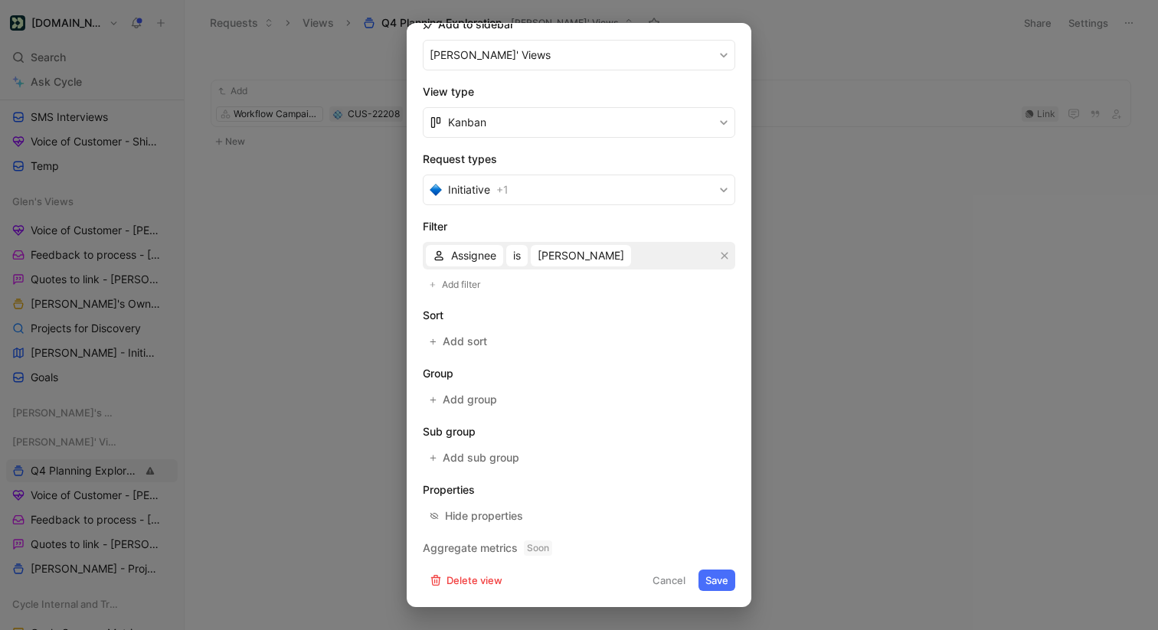
click at [713, 578] on button "Save" at bounding box center [716, 580] width 37 height 21
